Goal: Navigation & Orientation: Find specific page/section

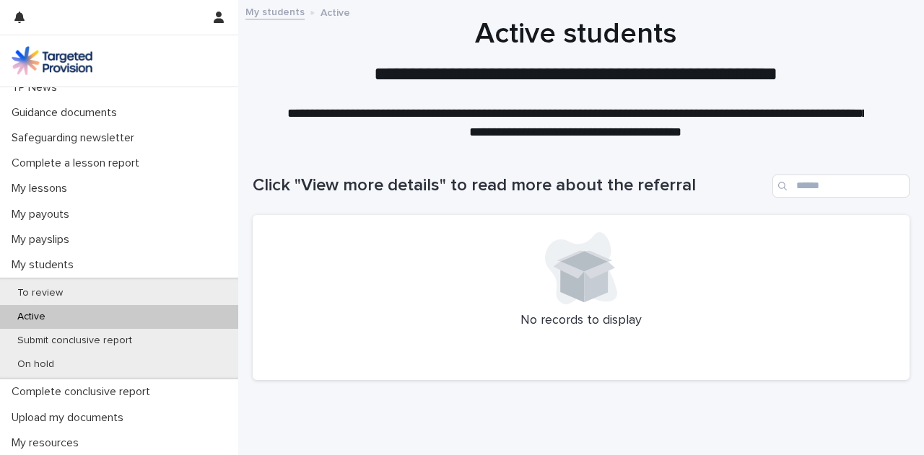
scroll to position [114, 0]
click at [133, 193] on div "My lessons" at bounding box center [119, 188] width 238 height 25
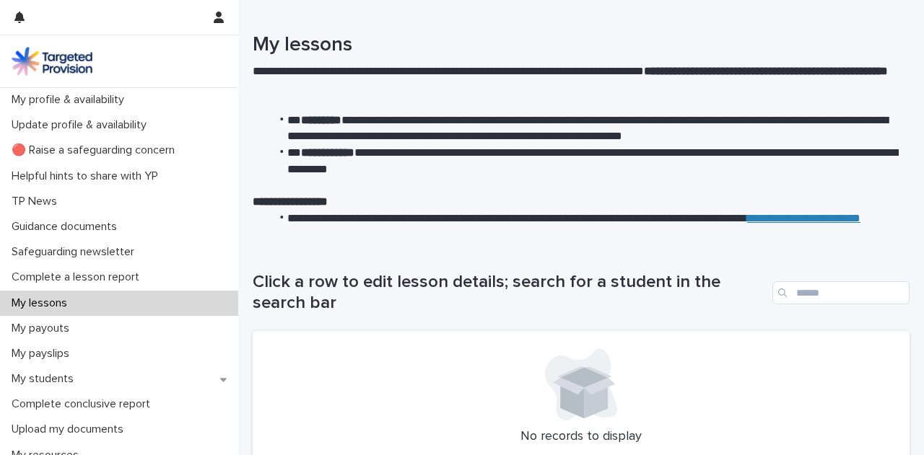
scroll to position [1, 0]
click at [173, 132] on div "Update profile & availability" at bounding box center [119, 124] width 238 height 25
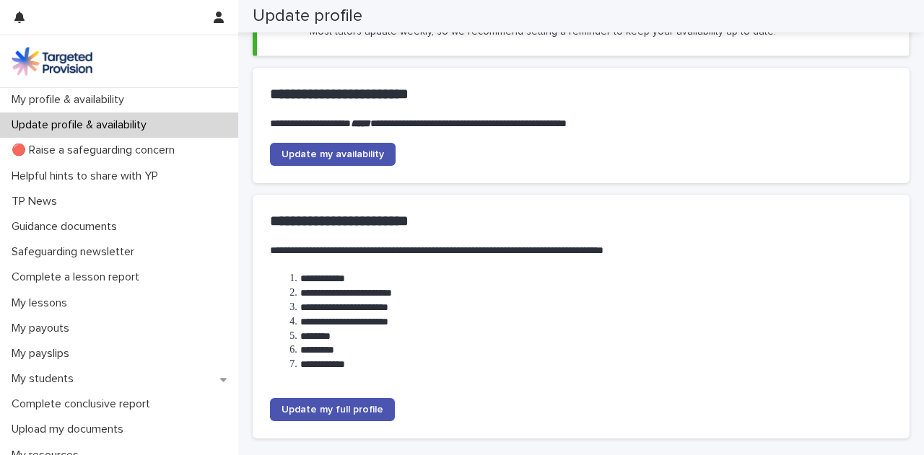
scroll to position [138, 0]
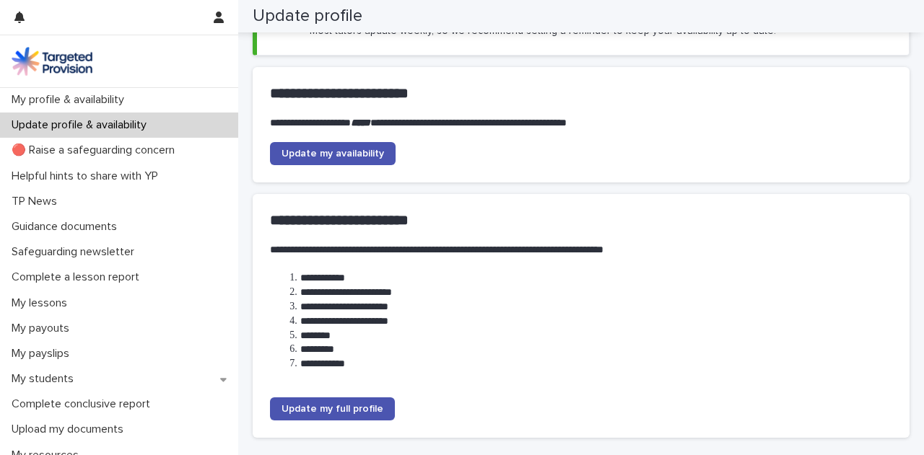
click at [136, 97] on p "My profile & availability" at bounding box center [71, 100] width 130 height 14
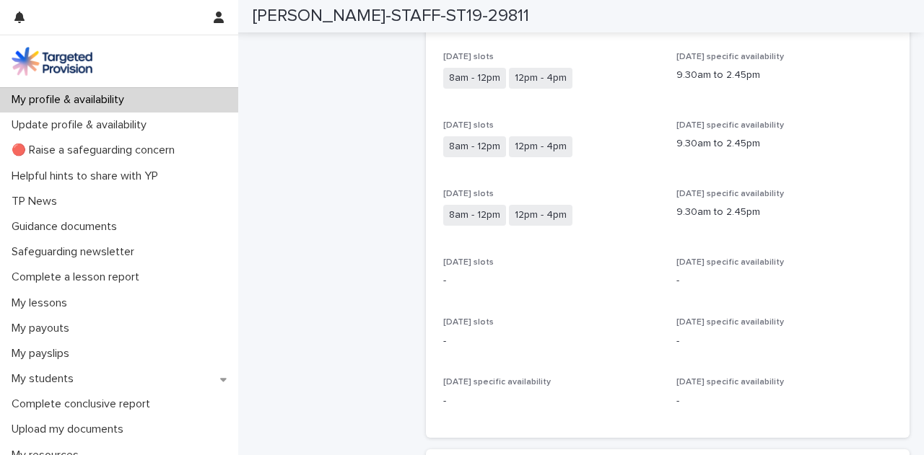
scroll to position [397, 0]
click at [66, 374] on p "My students" at bounding box center [45, 379] width 79 height 14
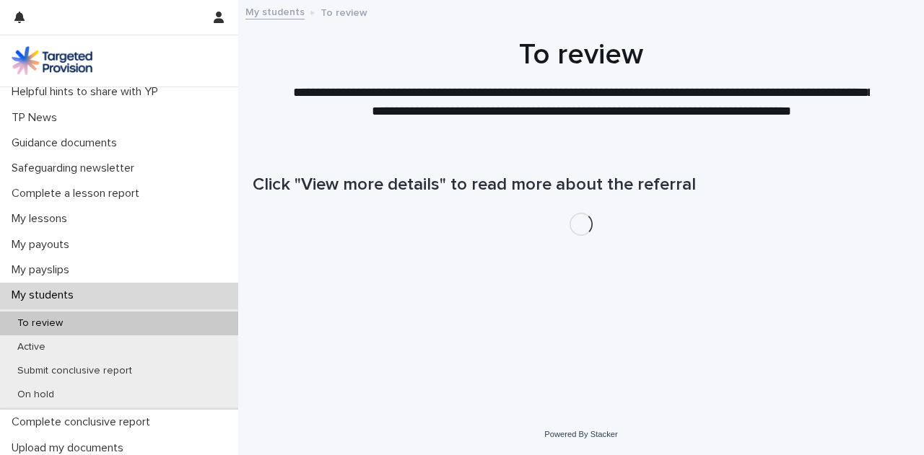
scroll to position [83, 0]
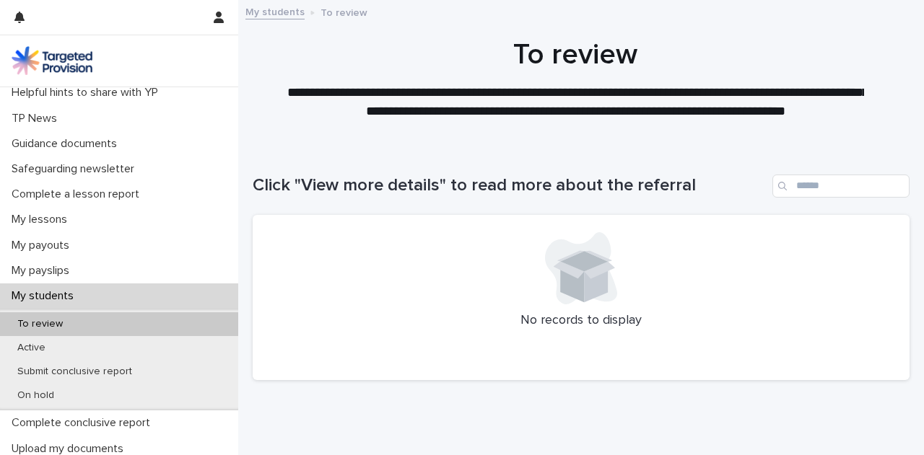
click at [140, 344] on div "Active" at bounding box center [119, 348] width 238 height 24
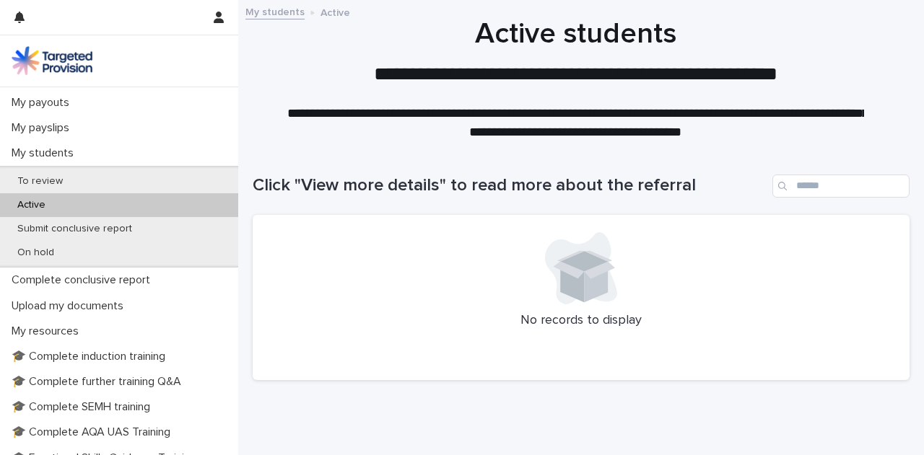
scroll to position [225, 0]
click at [139, 242] on div "On hold" at bounding box center [119, 254] width 238 height 24
